Goal: Transaction & Acquisition: Purchase product/service

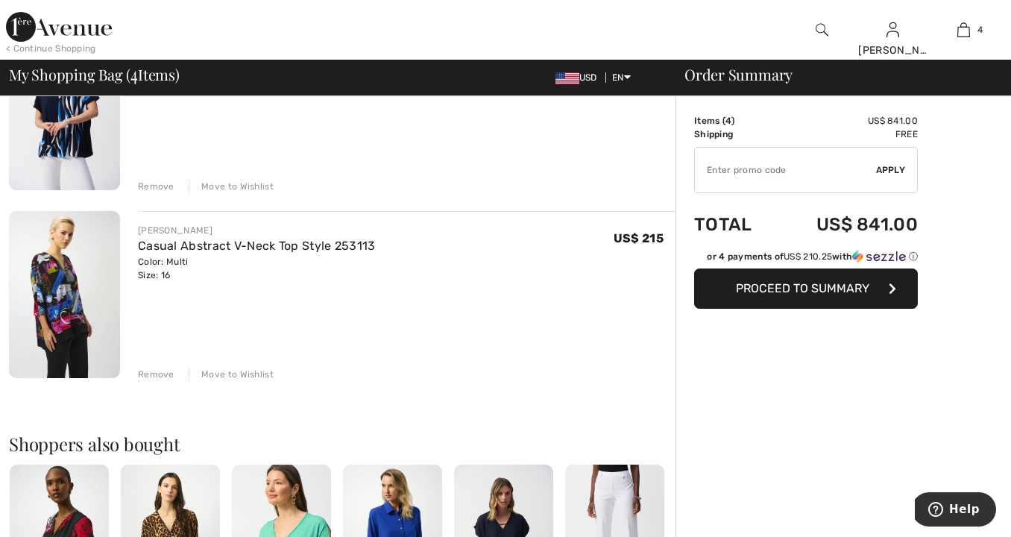
scroll to position [562, 0]
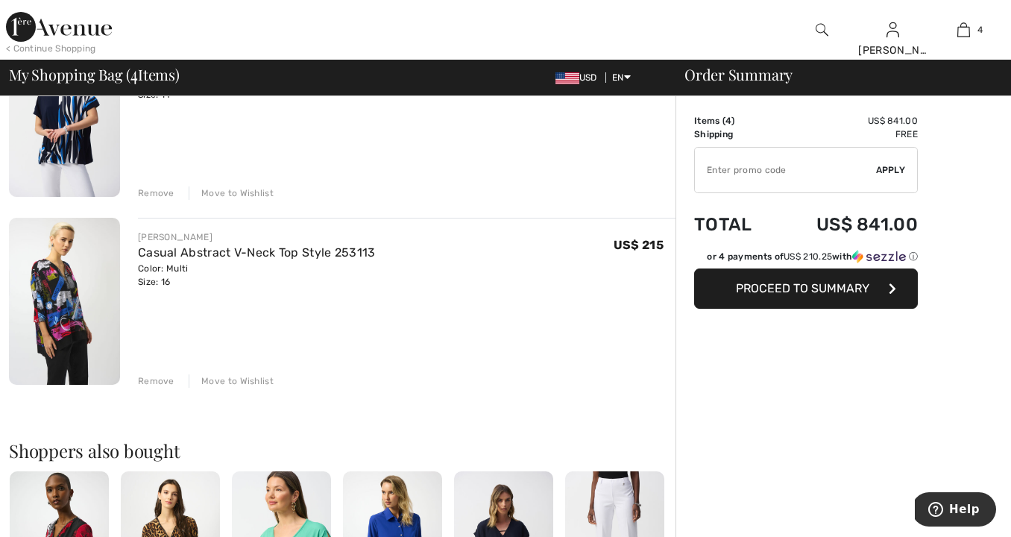
click at [236, 378] on div "Move to Wishlist" at bounding box center [231, 380] width 85 height 13
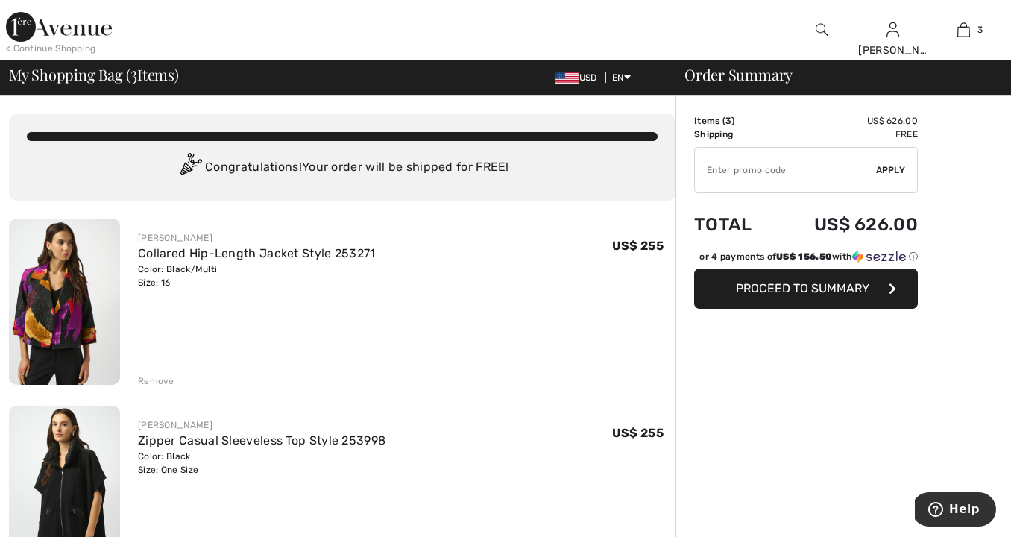
scroll to position [0, 0]
click at [87, 26] on img at bounding box center [59, 27] width 106 height 30
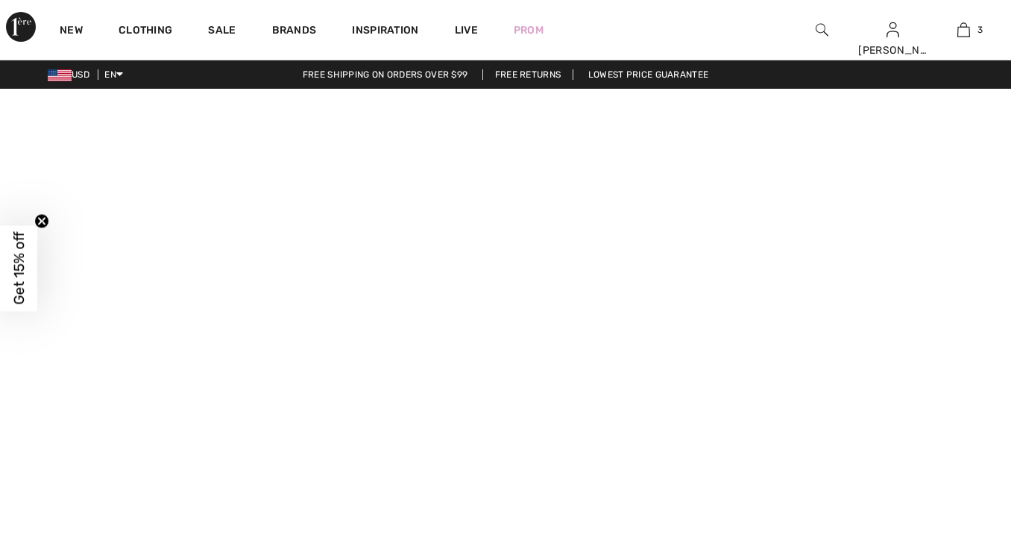
checkbox input "true"
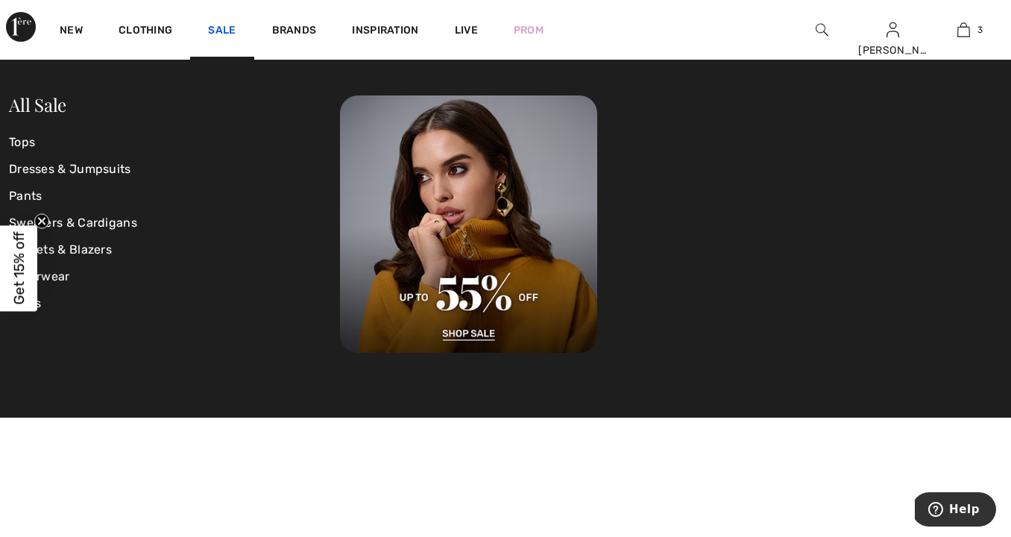
click at [224, 25] on link "Sale" at bounding box center [222, 32] width 28 height 16
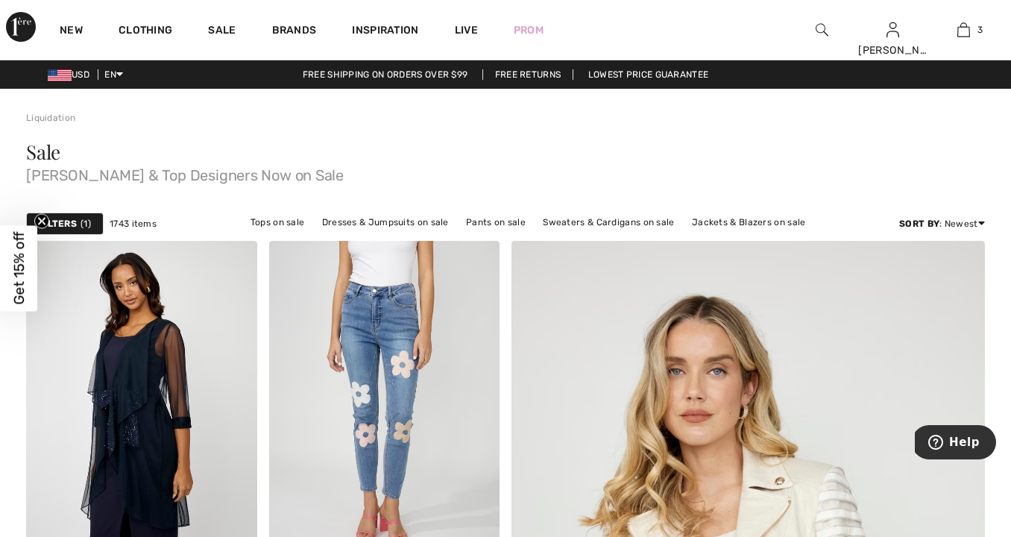
click at [19, 268] on span "Get 15% off" at bounding box center [18, 268] width 17 height 73
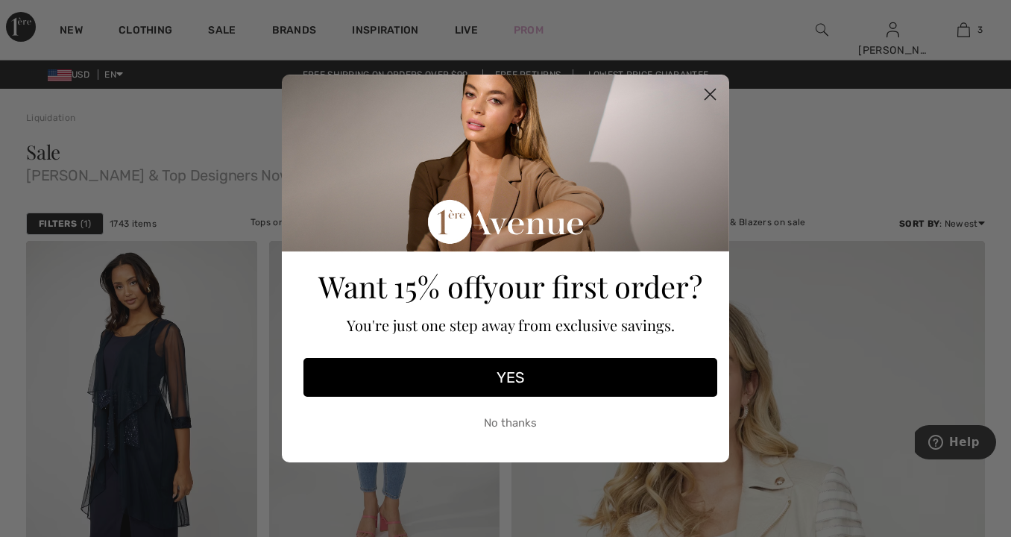
click at [710, 88] on circle "Close dialog" at bounding box center [710, 94] width 25 height 25
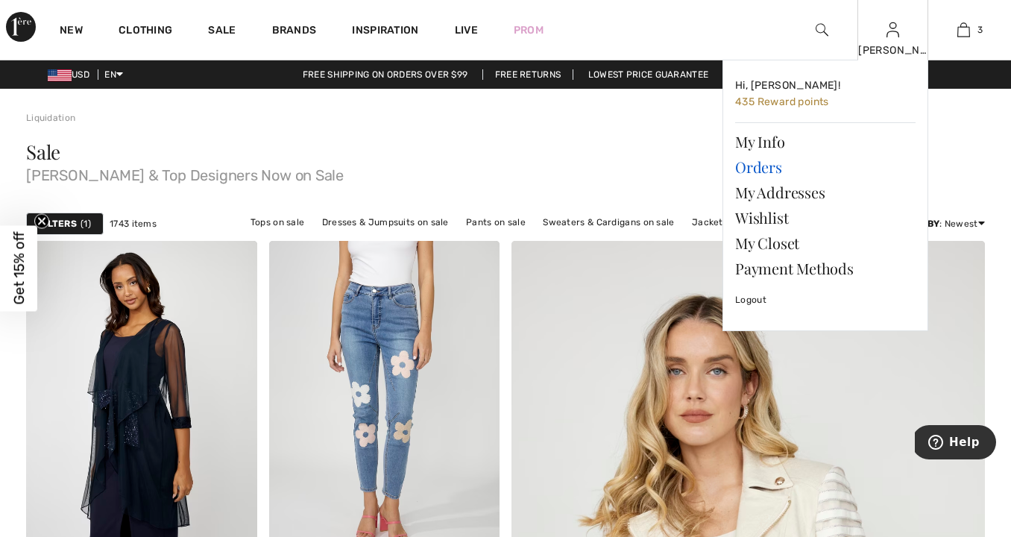
click at [762, 164] on link "Orders" at bounding box center [825, 166] width 180 height 25
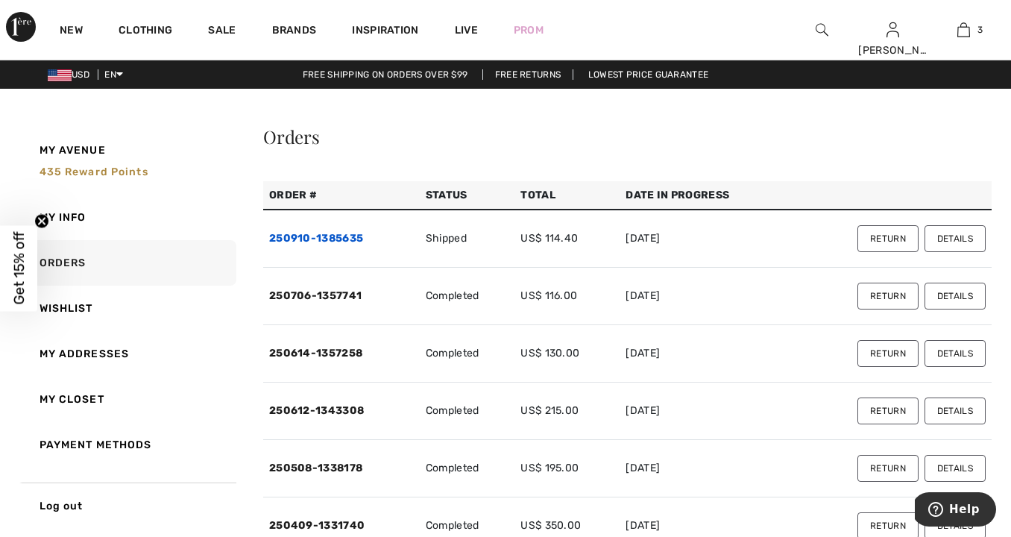
click at [340, 238] on link "250910-1385635" at bounding box center [316, 238] width 94 height 13
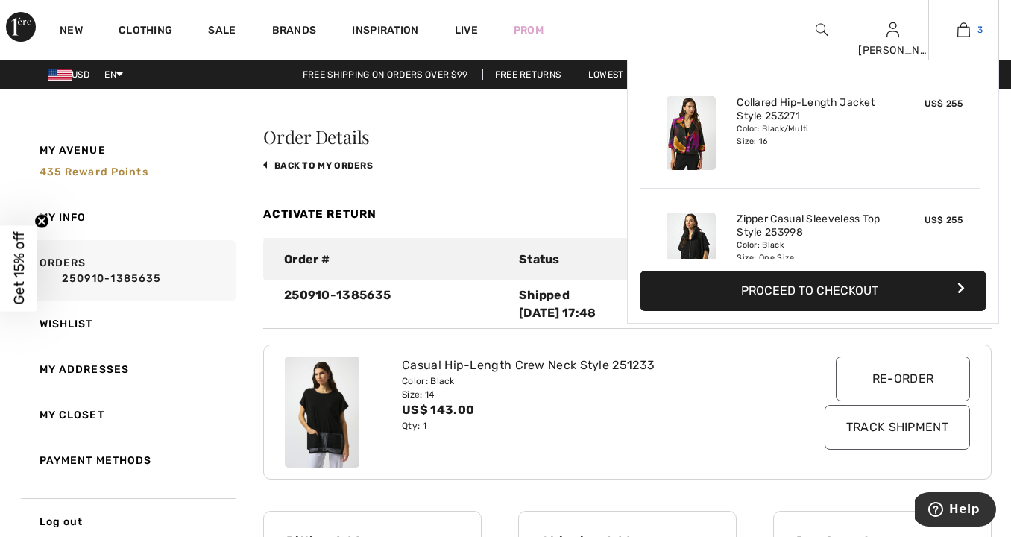
click at [962, 31] on img at bounding box center [963, 30] width 13 height 18
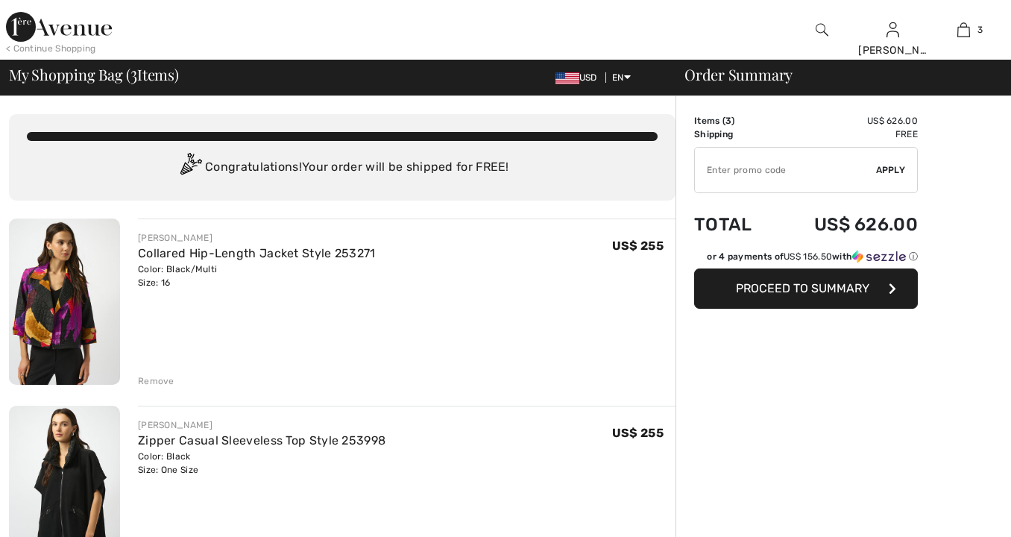
checkbox input "true"
click at [731, 168] on input "TEXT" at bounding box center [785, 170] width 181 height 45
click at [891, 167] on span "Apply" at bounding box center [891, 169] width 30 height 13
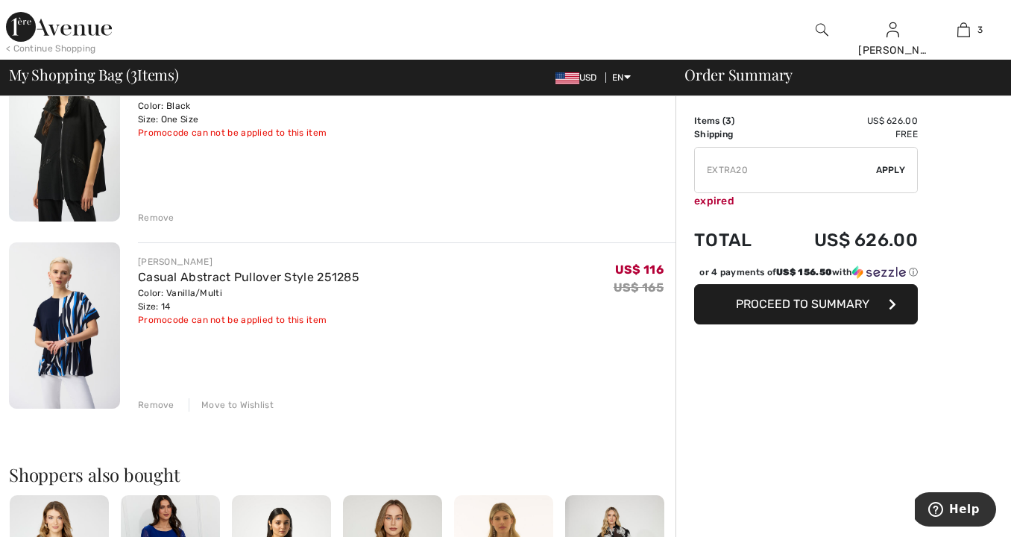
scroll to position [352, 0]
click at [239, 401] on div "Move to Wishlist" at bounding box center [231, 403] width 85 height 13
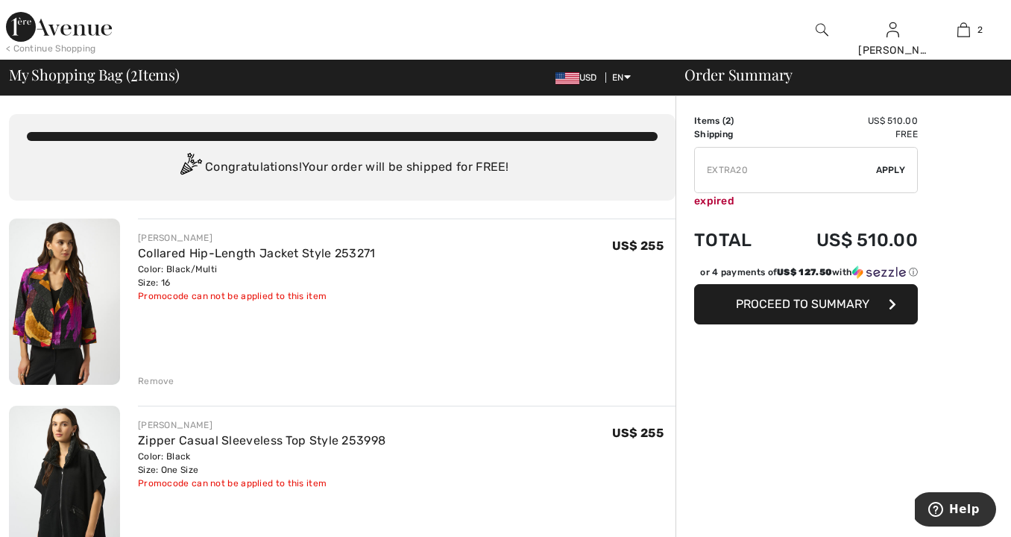
scroll to position [0, 0]
click at [759, 169] on input "TEXT" at bounding box center [785, 170] width 181 height 45
type input "E"
drag, startPoint x: 888, startPoint y: 165, endPoint x: 882, endPoint y: 171, distance: 8.5
click at [888, 165] on span "Apply" at bounding box center [891, 169] width 30 height 13
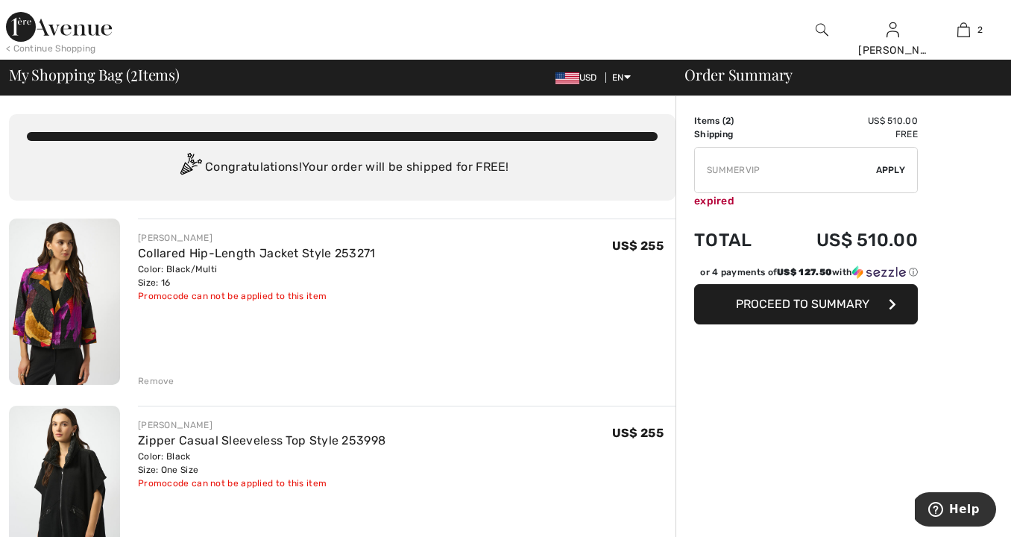
click at [770, 171] on input "TEXT" at bounding box center [785, 170] width 181 height 45
type input "S"
click at [888, 169] on span "Apply" at bounding box center [891, 169] width 30 height 13
click at [768, 173] on input "TEXT" at bounding box center [785, 170] width 181 height 45
type input "S"
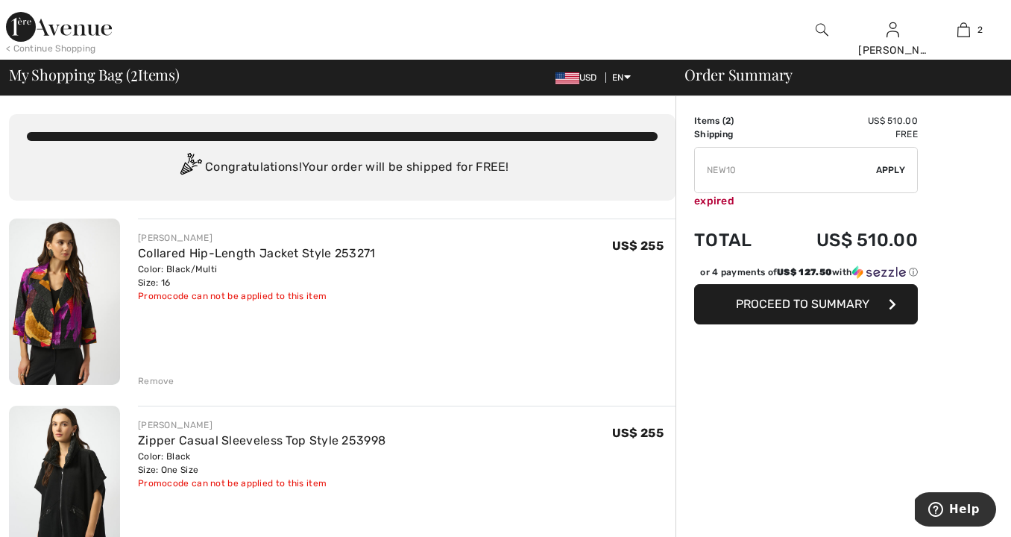
click at [887, 167] on span "Apply" at bounding box center [891, 169] width 30 height 13
click at [746, 171] on input "TEXT" at bounding box center [785, 170] width 181 height 45
type input "N"
type input "SURPRISE"
drag, startPoint x: 891, startPoint y: 164, endPoint x: 874, endPoint y: 184, distance: 26.4
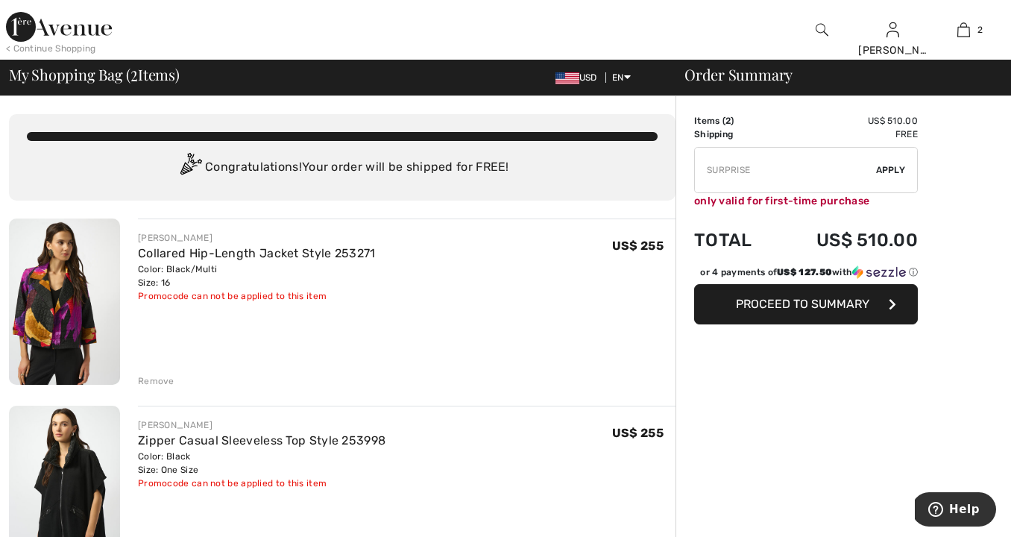
click at [891, 165] on span "Apply" at bounding box center [891, 169] width 30 height 13
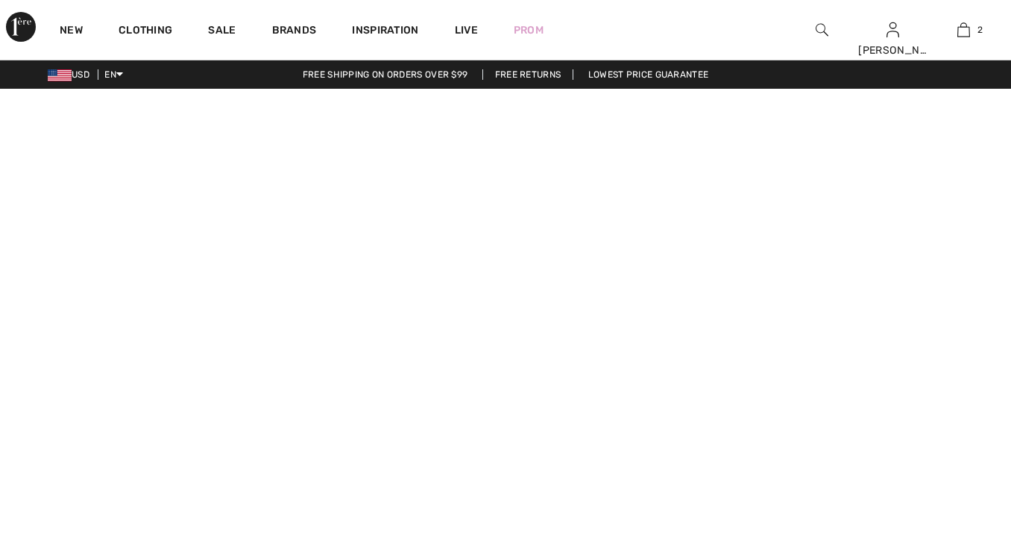
checkbox input "true"
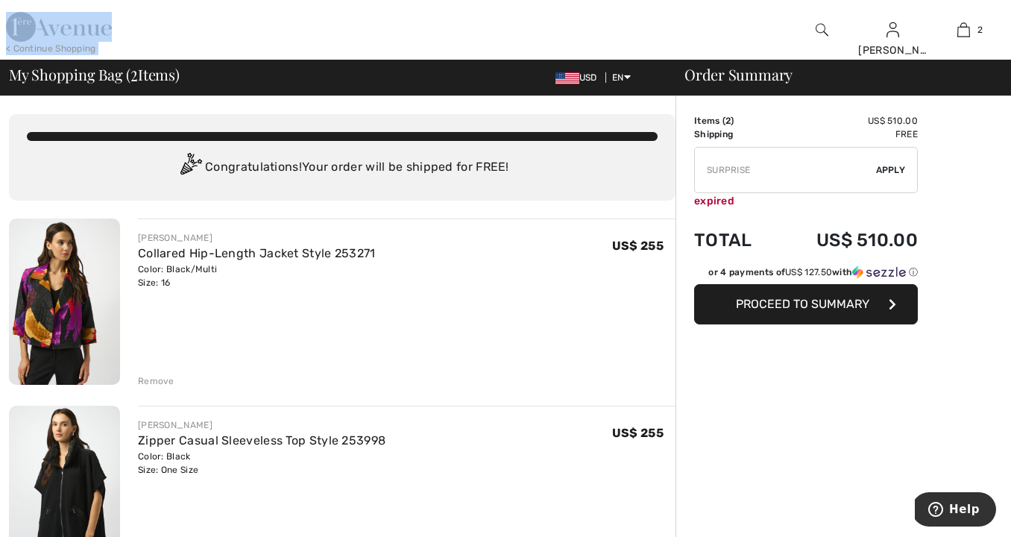
drag, startPoint x: 192, startPoint y: 30, endPoint x: -485, endPoint y: -89, distance: 687.9
click at [0, 0] on html "We value your privacy We use cookies to enhance your browsing experience, serve…" at bounding box center [505, 268] width 1011 height 537
click at [754, 171] on input "TEXT" at bounding box center [785, 170] width 181 height 45
type input "S"
type input "FLASH15"
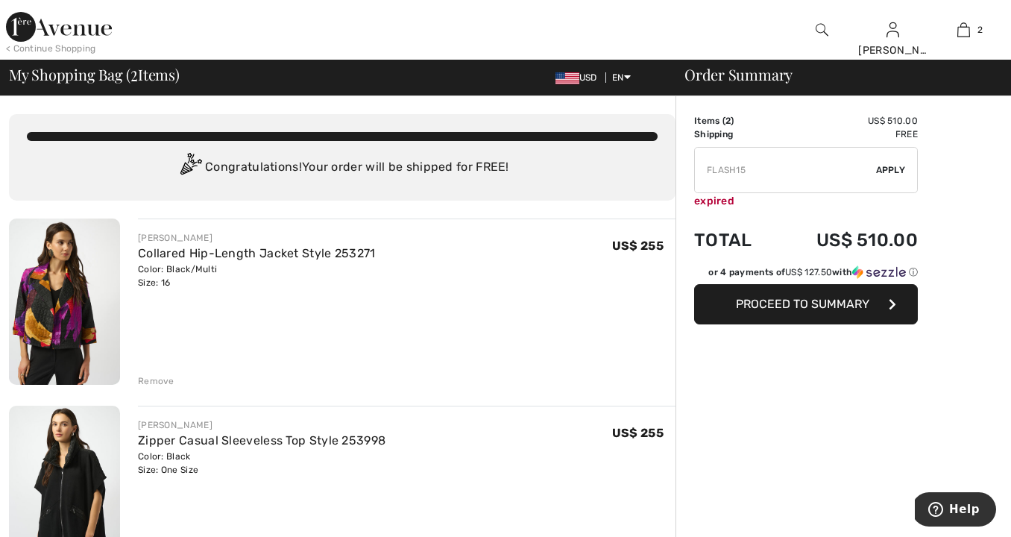
click at [888, 168] on span "Apply" at bounding box center [891, 169] width 30 height 13
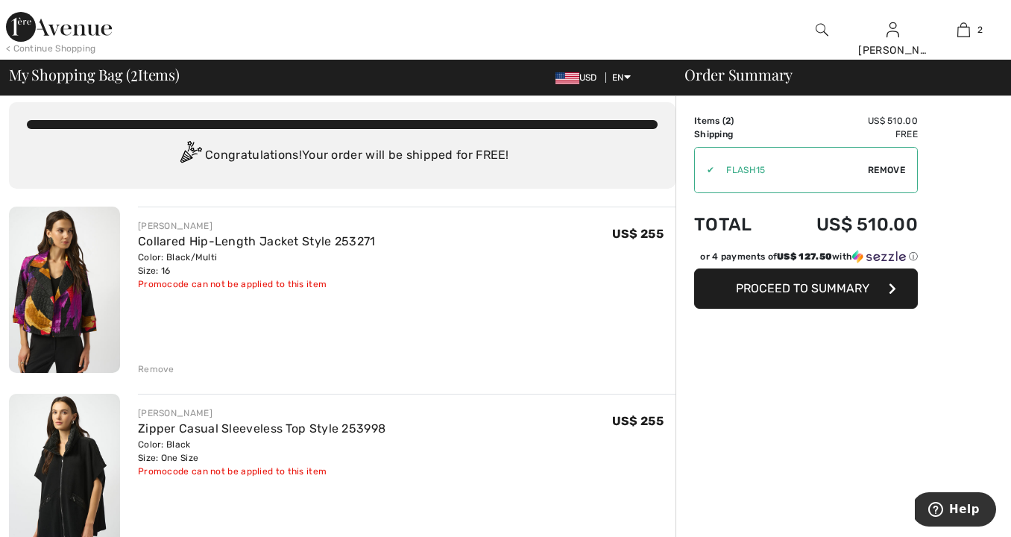
scroll to position [14, 0]
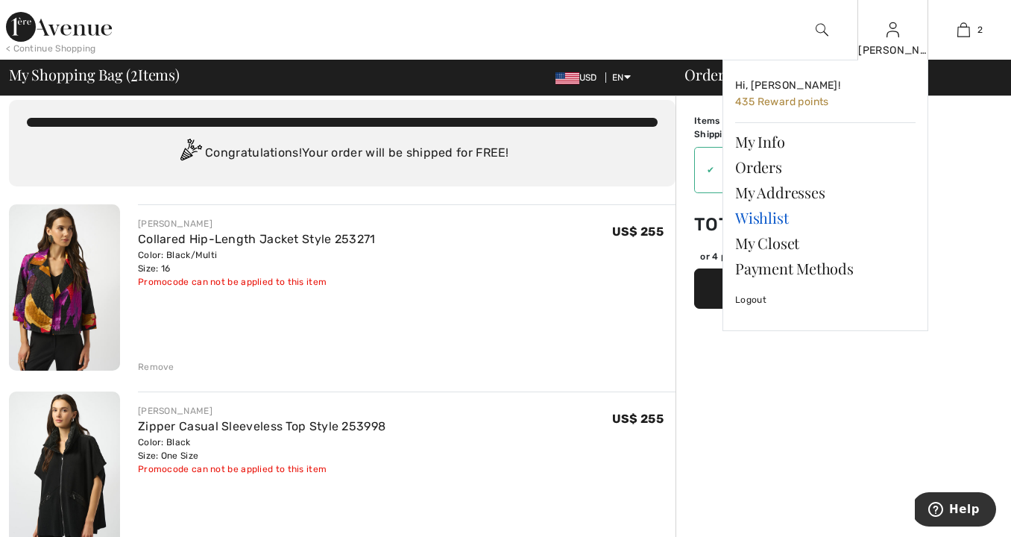
click at [771, 215] on link "Wishlist" at bounding box center [825, 217] width 180 height 25
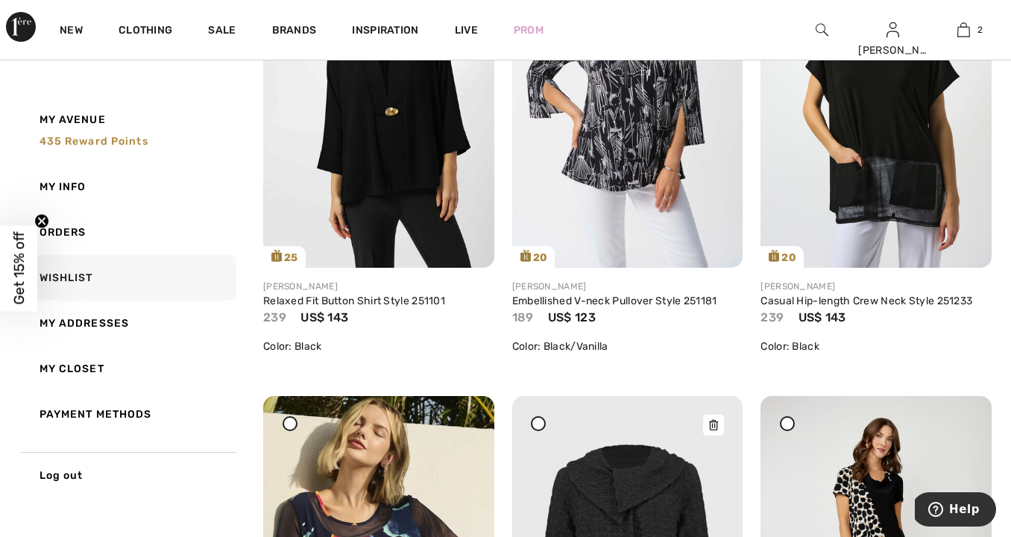
scroll to position [2201, 0]
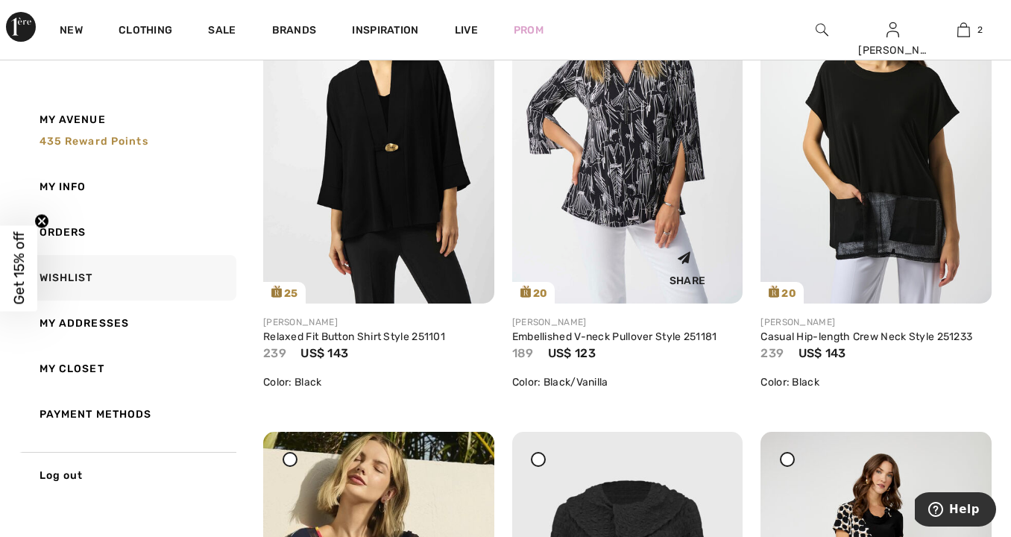
click at [642, 184] on img at bounding box center [627, 131] width 231 height 346
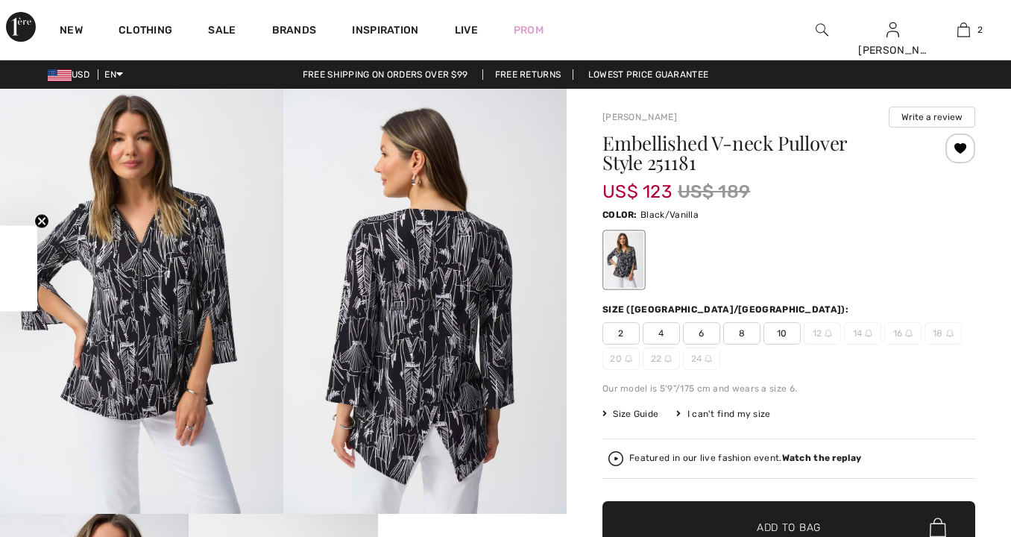
checkbox input "true"
drag, startPoint x: 98, startPoint y: 297, endPoint x: 126, endPoint y: 300, distance: 28.5
click at [100, 297] on img at bounding box center [141, 301] width 283 height 425
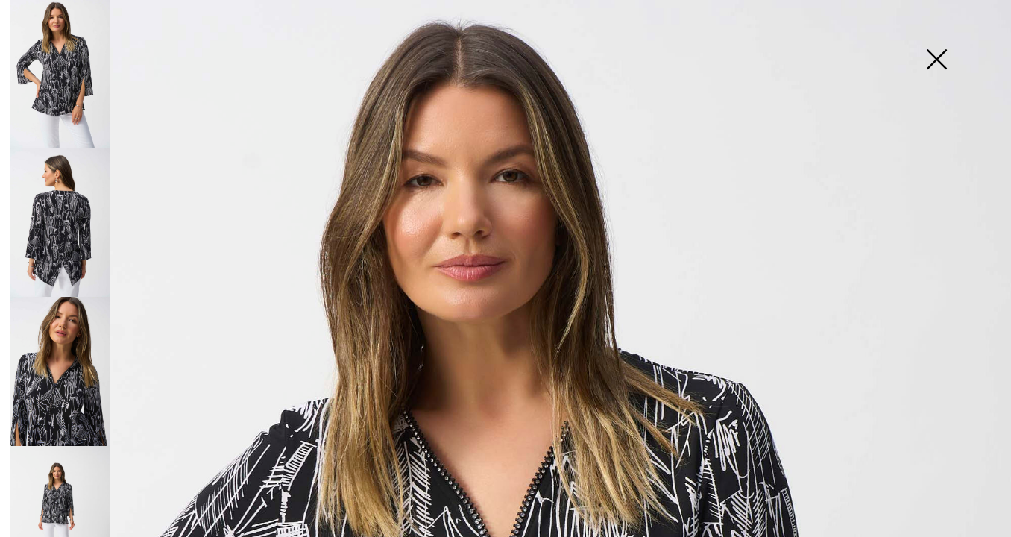
click at [946, 60] on img at bounding box center [936, 60] width 75 height 77
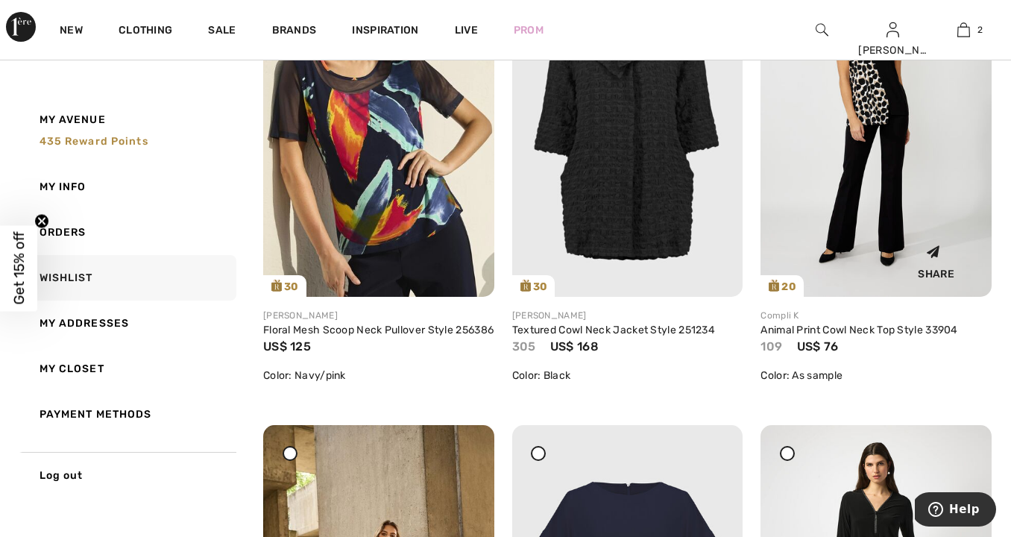
scroll to position [2685, 0]
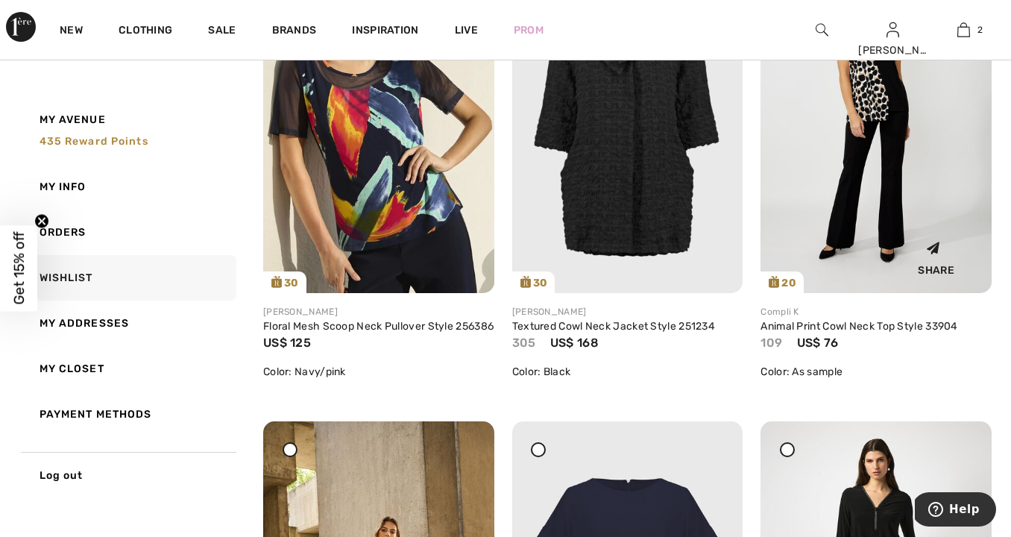
click at [868, 223] on img at bounding box center [875, 120] width 231 height 346
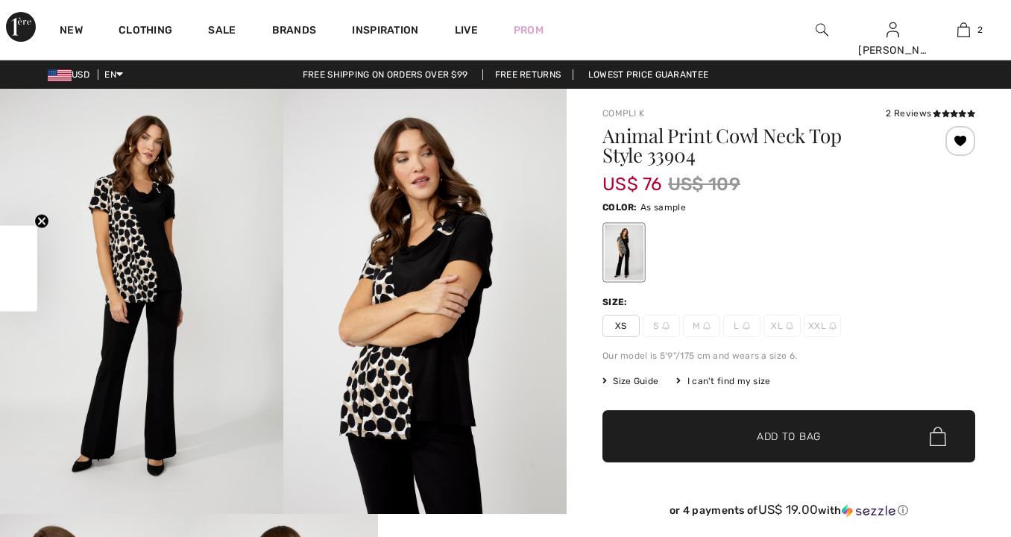
checkbox input "true"
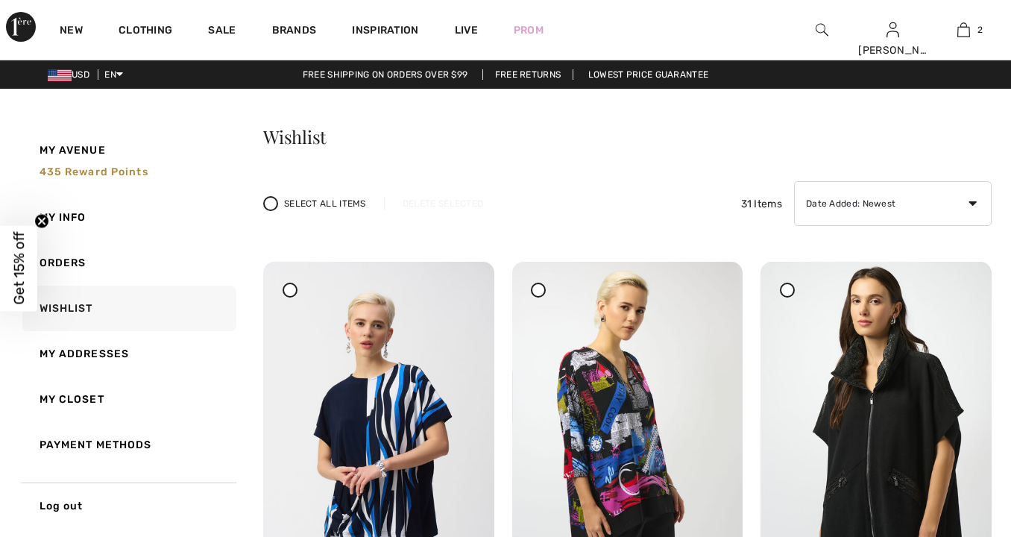
checkbox input "true"
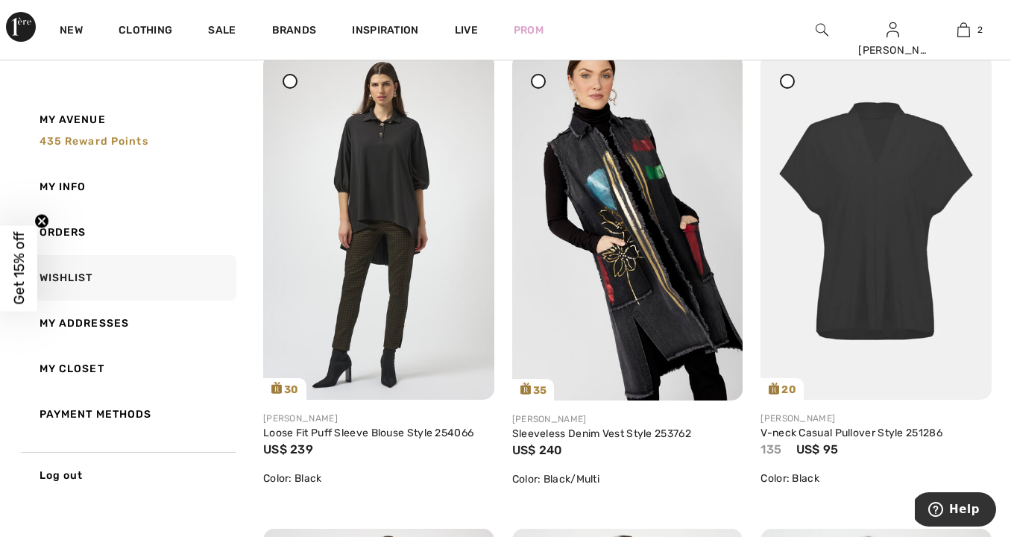
scroll to position [677, 0]
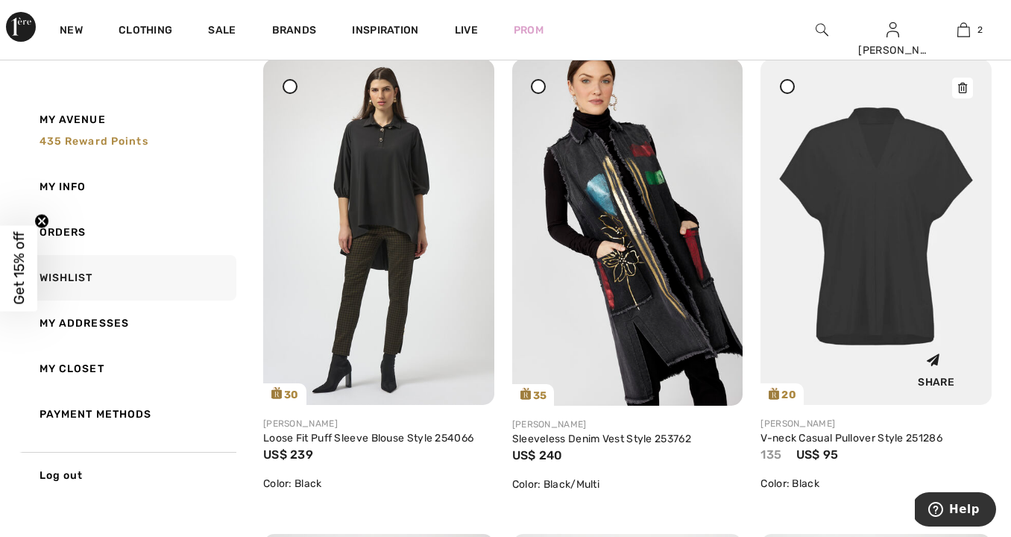
click at [888, 271] on img at bounding box center [875, 232] width 231 height 346
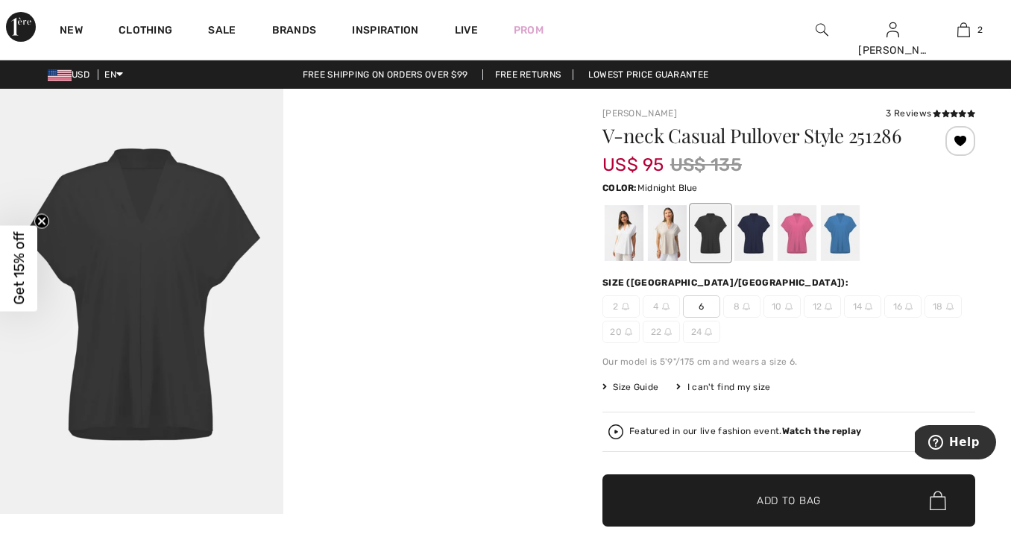
click at [760, 233] on div at bounding box center [753, 233] width 39 height 56
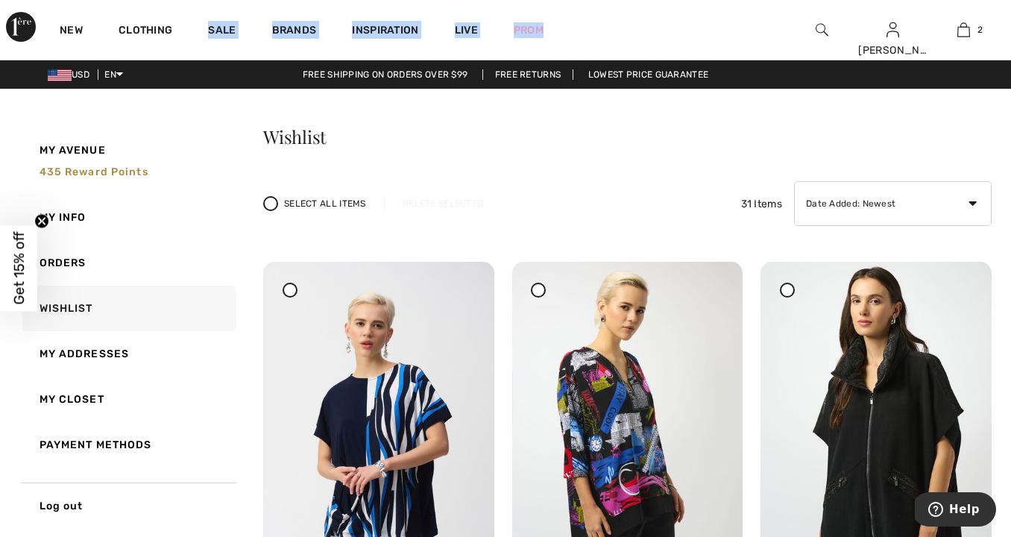
drag, startPoint x: 572, startPoint y: 31, endPoint x: 194, endPoint y: -66, distance: 389.9
click at [194, 0] on html "We value your privacy We use cookies to enhance your browsing experience, serve…" at bounding box center [505, 268] width 1011 height 537
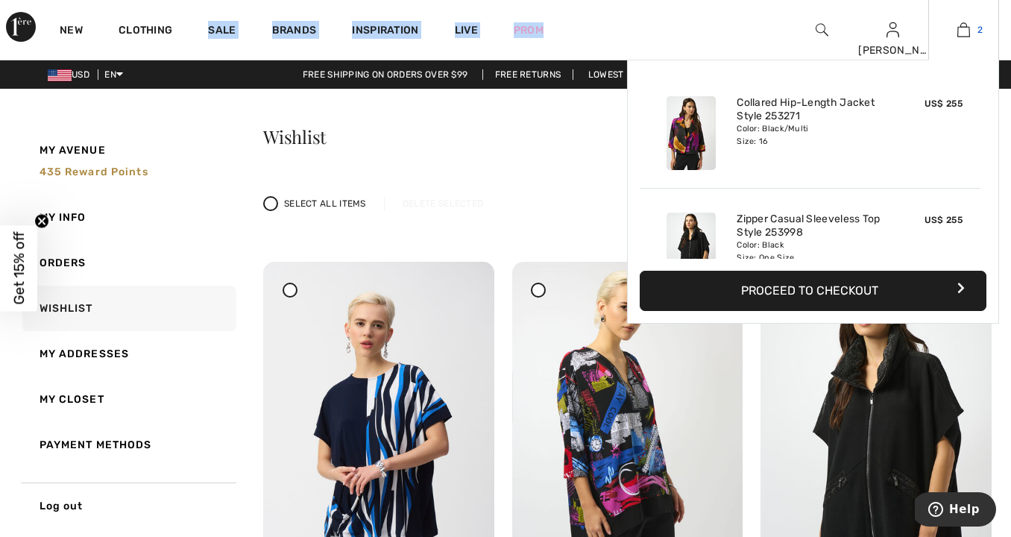
click at [964, 28] on img at bounding box center [963, 30] width 13 height 18
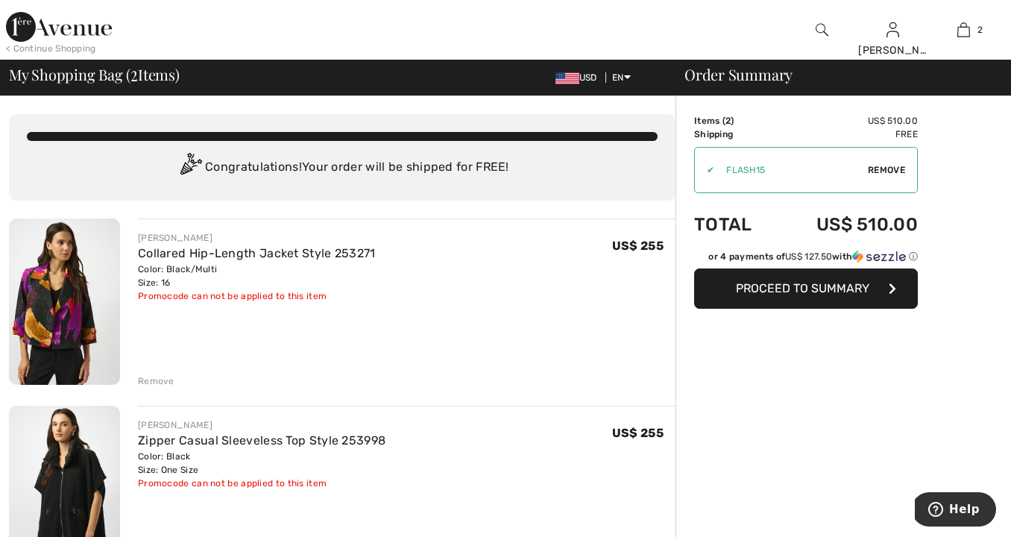
click at [882, 167] on span "Remove" at bounding box center [886, 169] width 37 height 13
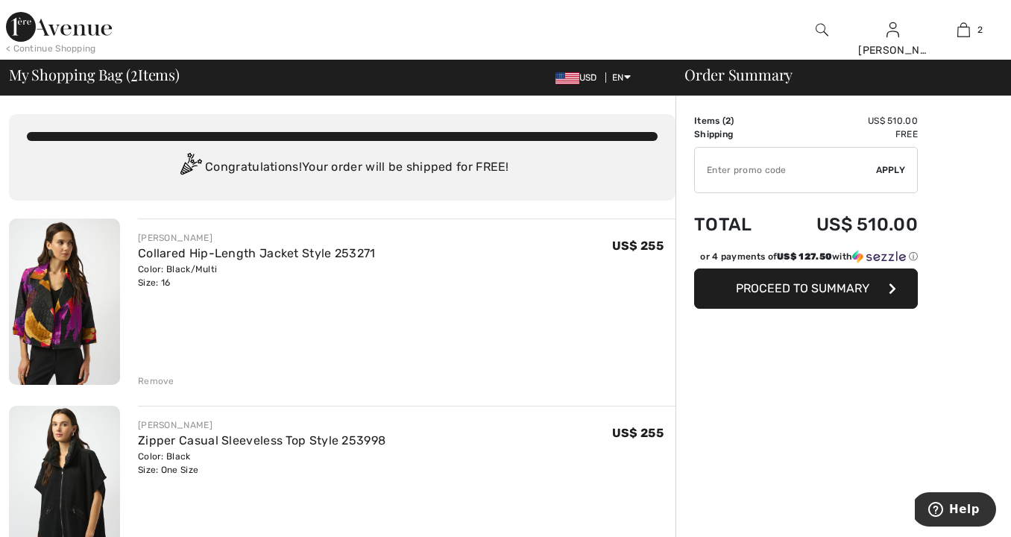
click at [712, 174] on input "TEXT" at bounding box center [785, 170] width 181 height 45
click at [888, 167] on span "Apply" at bounding box center [891, 169] width 30 height 13
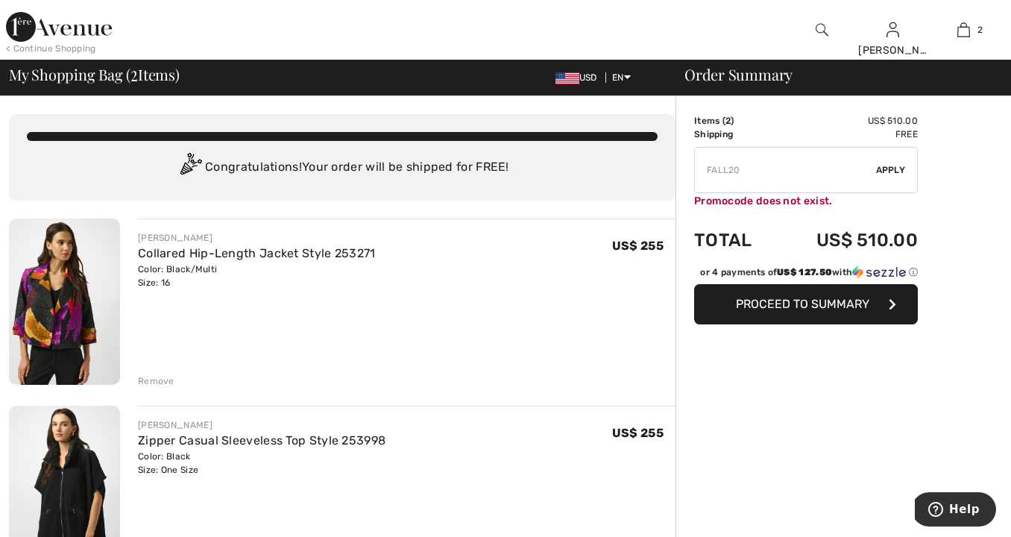
click at [894, 165] on span "Apply" at bounding box center [891, 169] width 30 height 13
click at [713, 168] on input "TEXT" at bounding box center [785, 170] width 181 height 45
type input "FDALL20"
drag, startPoint x: 751, startPoint y: 169, endPoint x: 688, endPoint y: 166, distance: 62.7
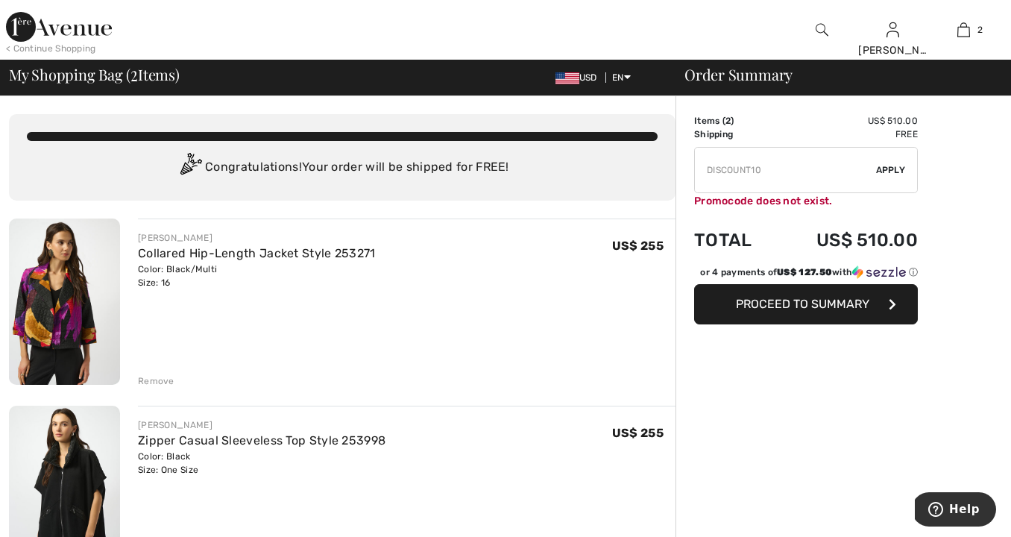
drag, startPoint x: 892, startPoint y: 165, endPoint x: 885, endPoint y: 180, distance: 17.3
click at [892, 165] on span "Apply" at bounding box center [891, 169] width 30 height 13
type input "DISC0UNT10"
